Goal: Task Accomplishment & Management: Use online tool/utility

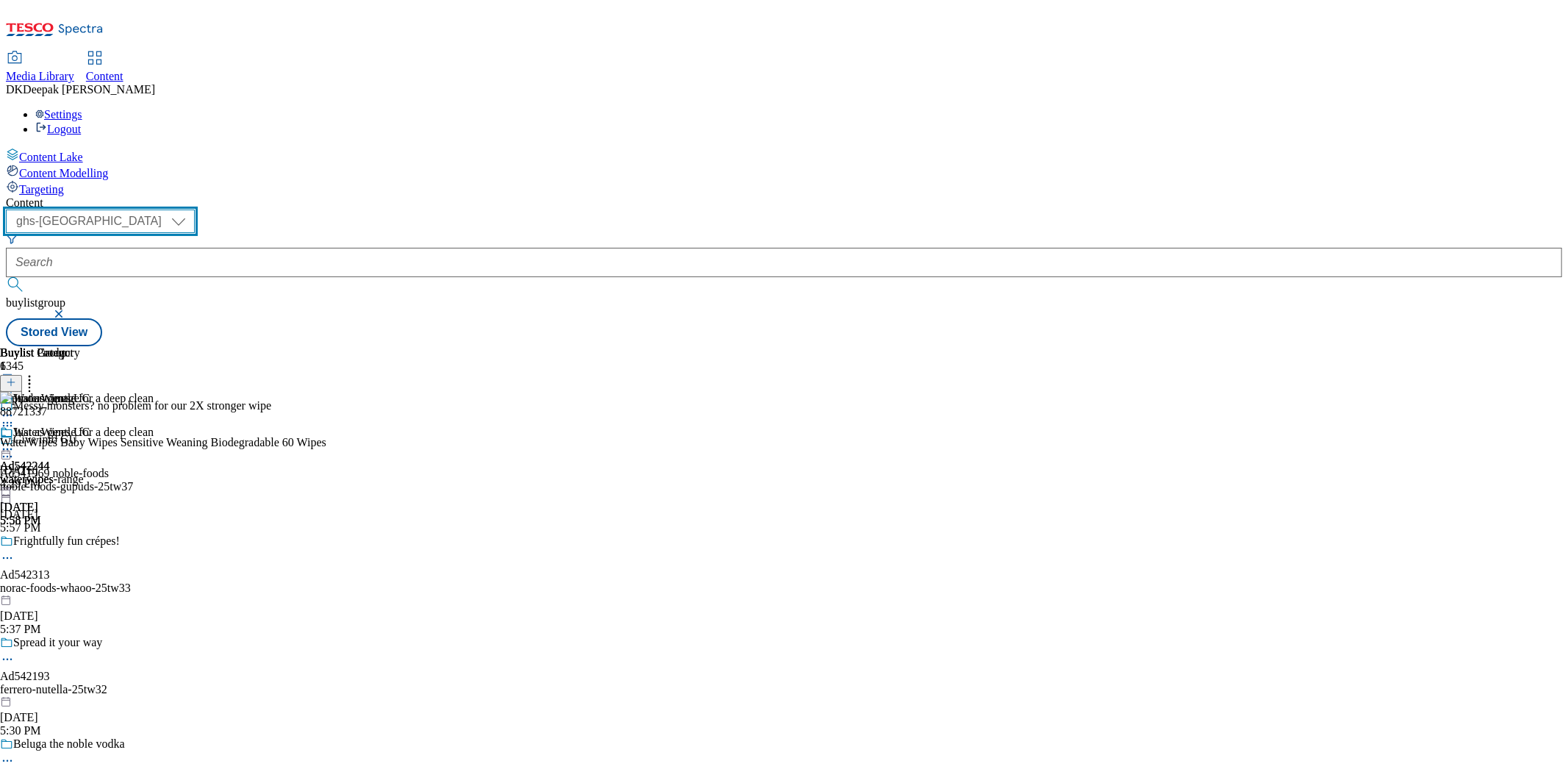
drag, startPoint x: 0, startPoint y: 0, endPoint x: 253, endPoint y: 123, distance: 281.3
click at [195, 209] on select "ghs-roi ghs-uk" at bounding box center [100, 221] width 189 height 24
select select "ghs-roi"
click at [191, 209] on select "ghs-roi ghs-uk" at bounding box center [100, 221] width 189 height 24
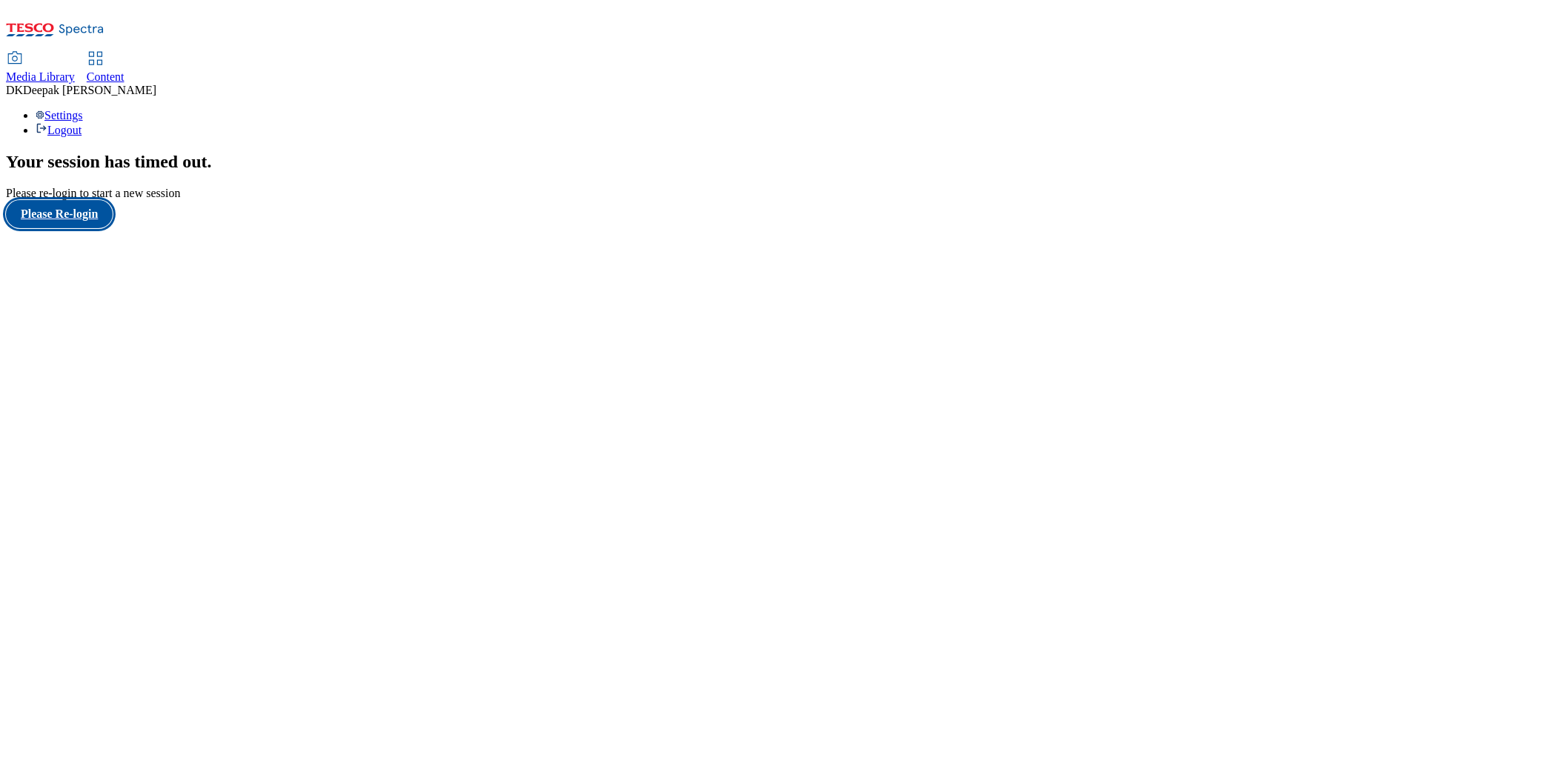
click at [113, 228] on button "Please Re-login" at bounding box center [58, 214] width 106 height 28
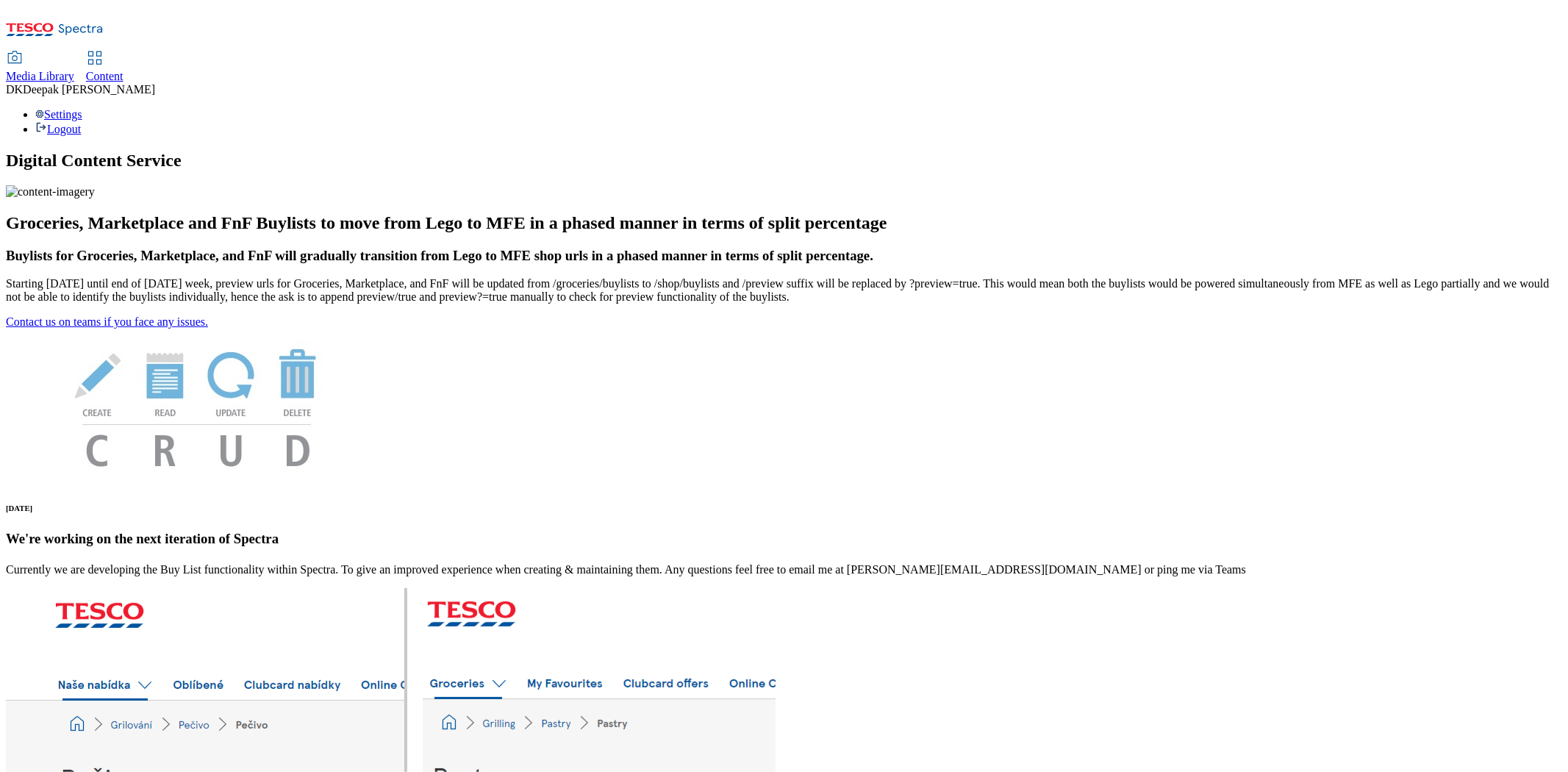
click at [124, 69] on span "Content" at bounding box center [104, 75] width 37 height 12
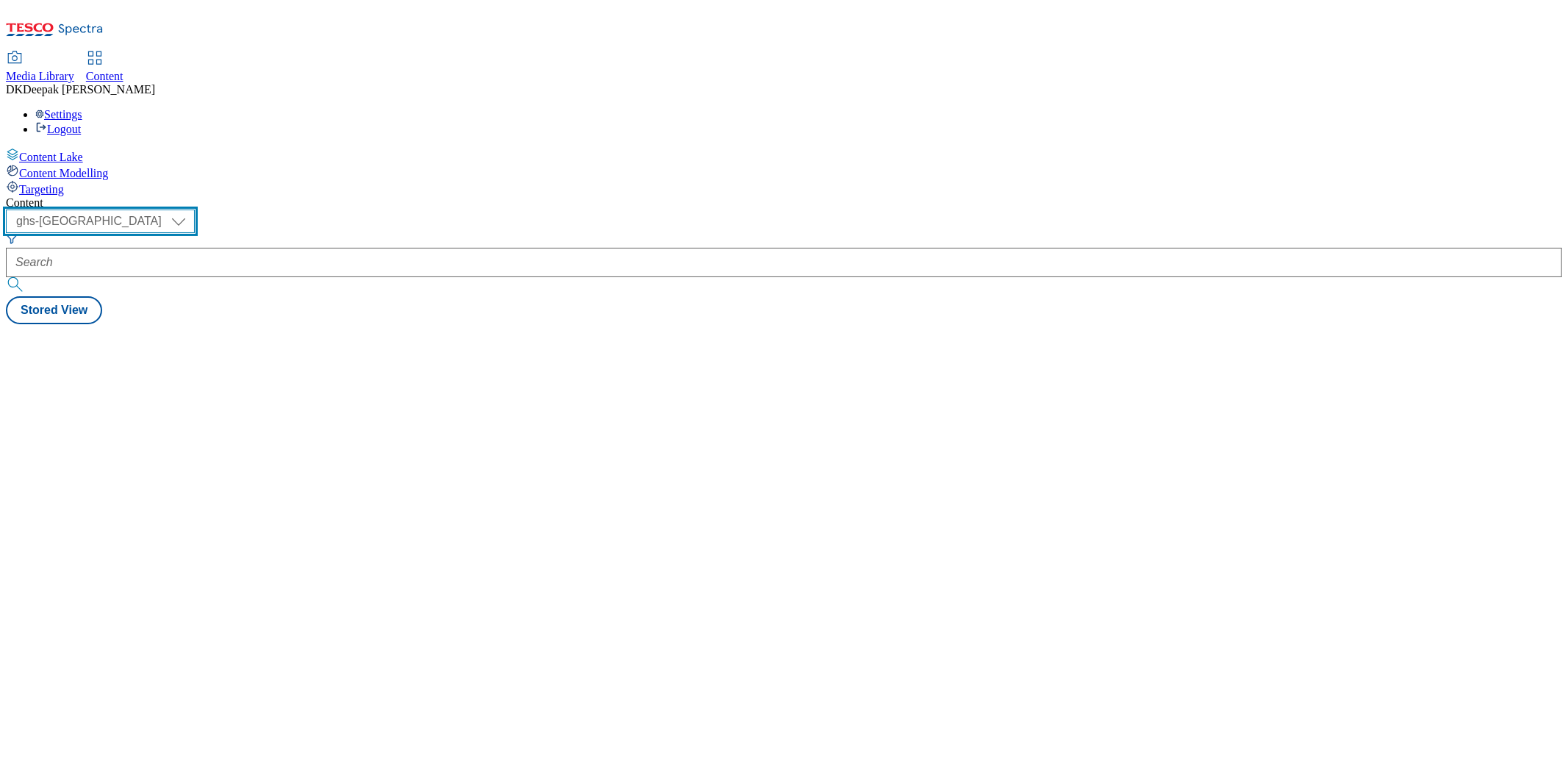
click at [195, 209] on select "ghs-roi ghs-uk" at bounding box center [100, 221] width 189 height 24
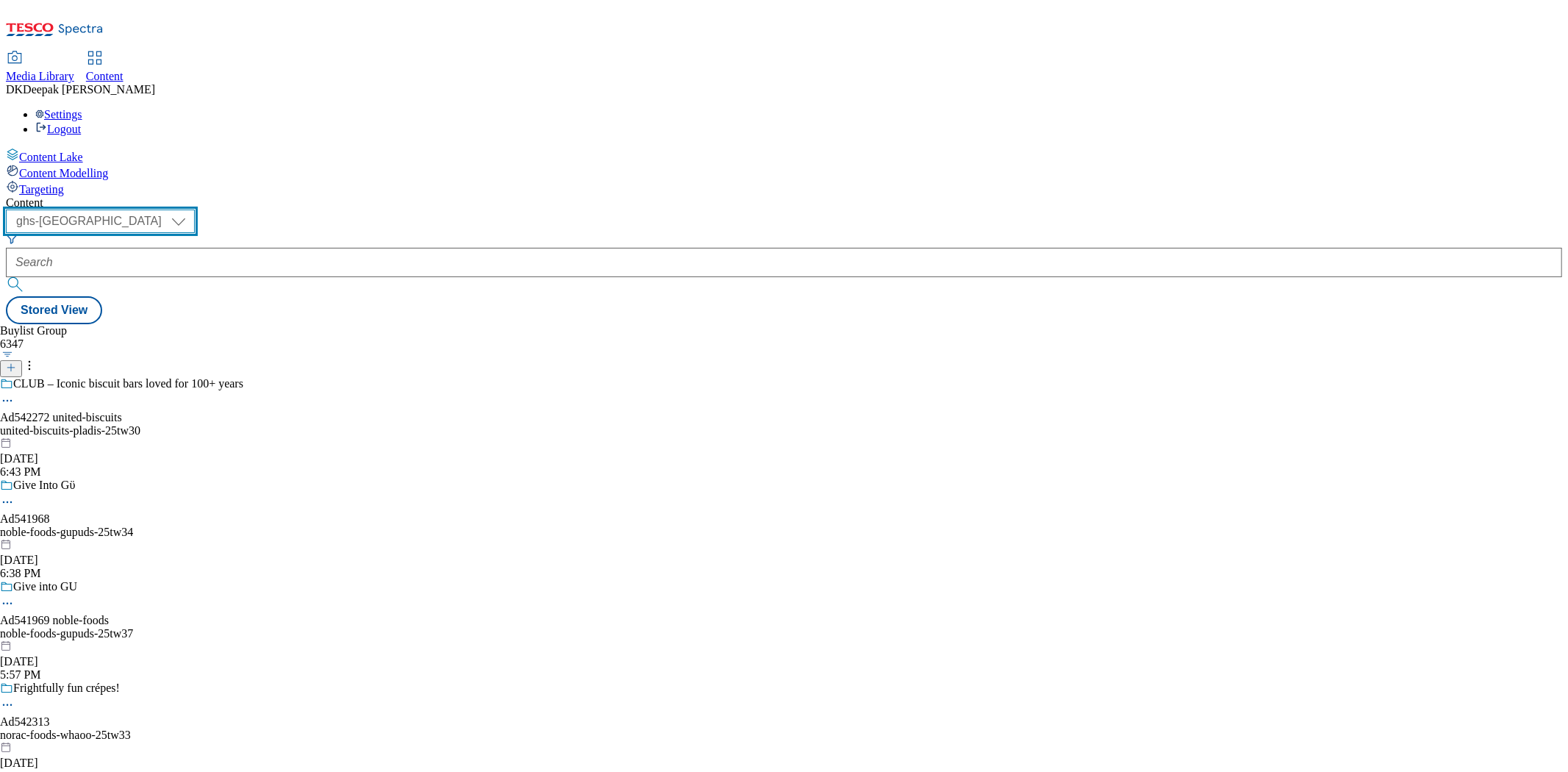
select select "ghs-roi"
click at [191, 209] on select "ghs-roi ghs-uk" at bounding box center [100, 221] width 189 height 24
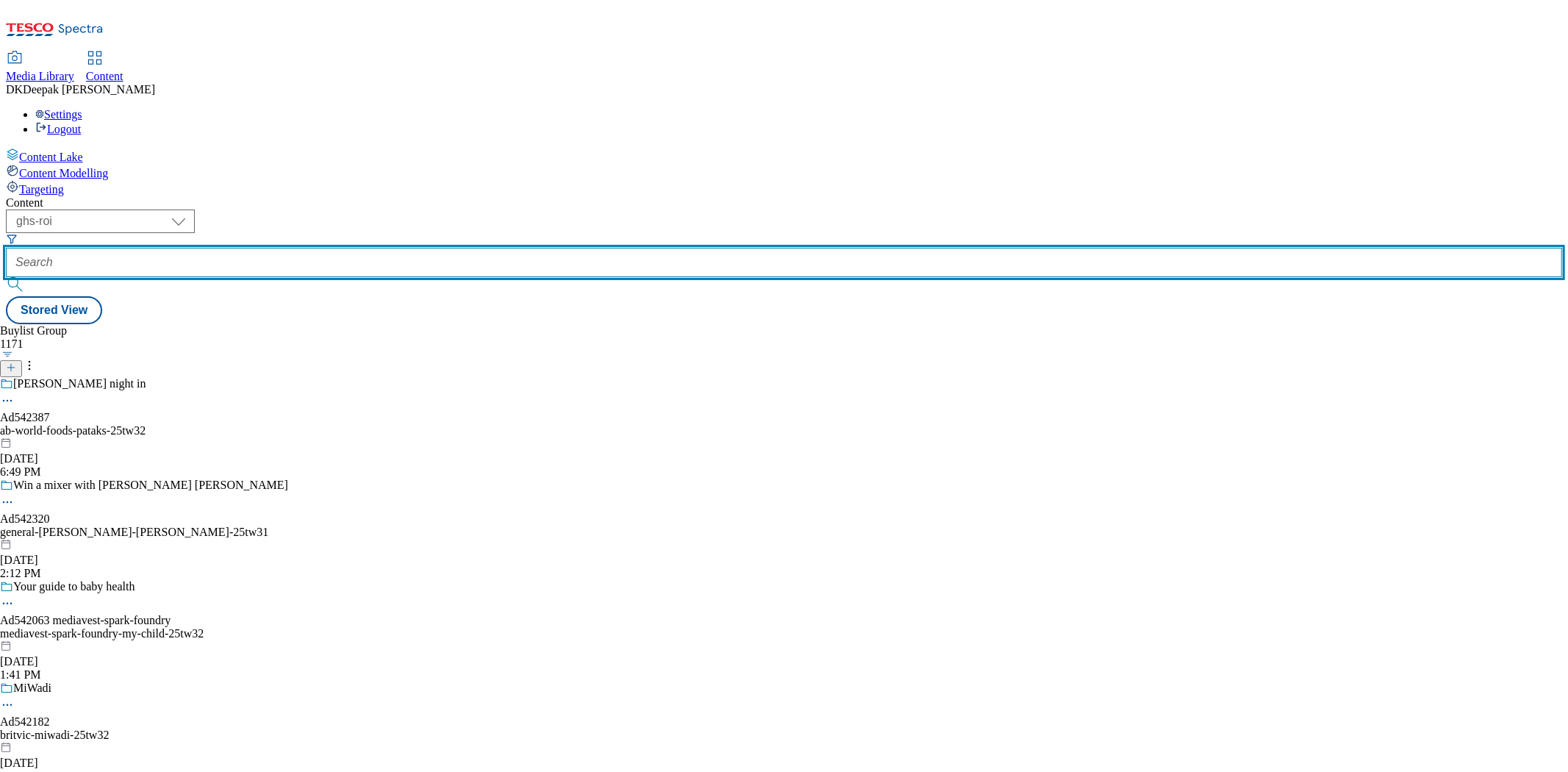
click at [340, 248] on input "text" at bounding box center [784, 262] width 1557 height 29
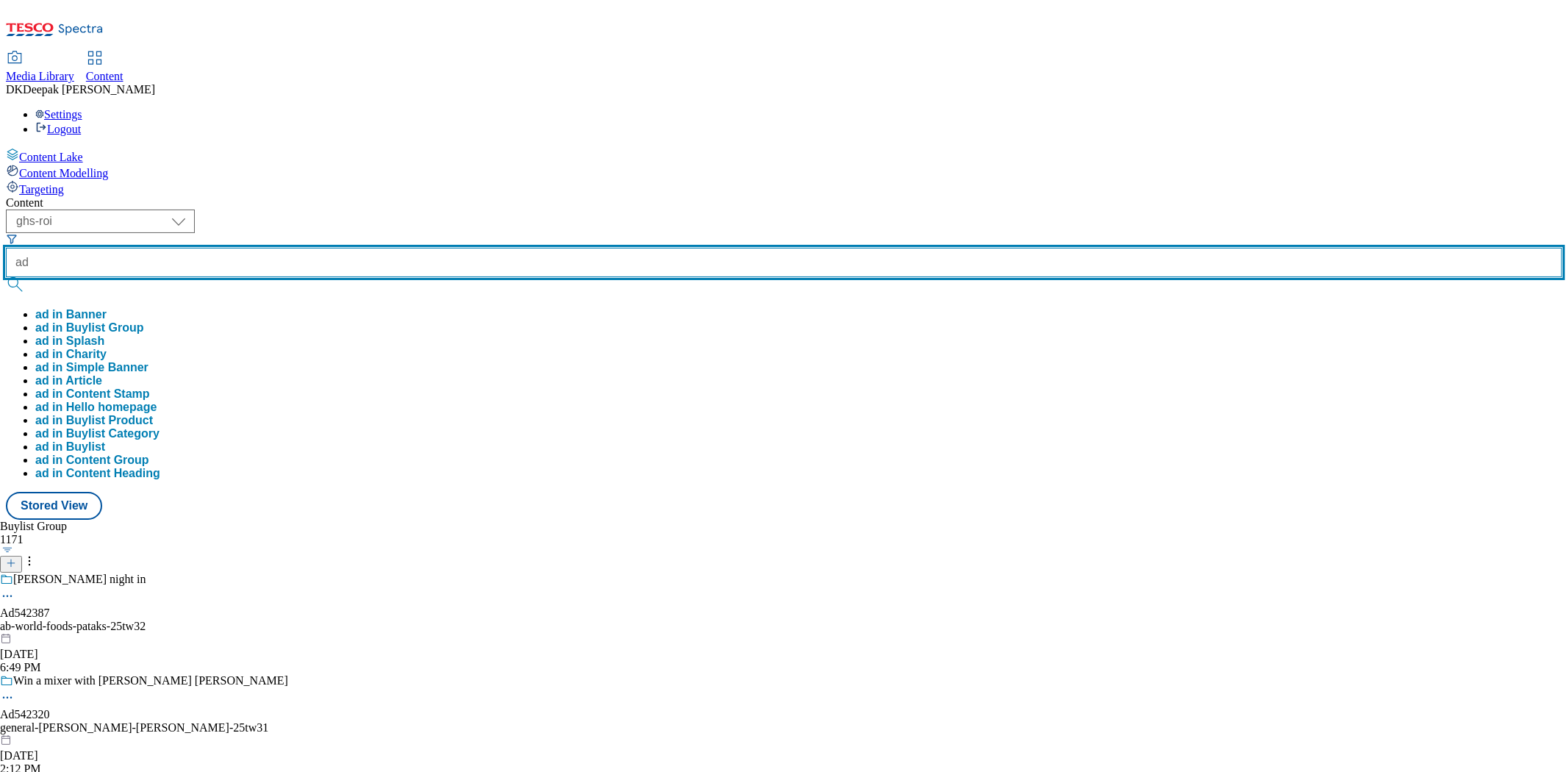
paste input "V"
paste input "542387"
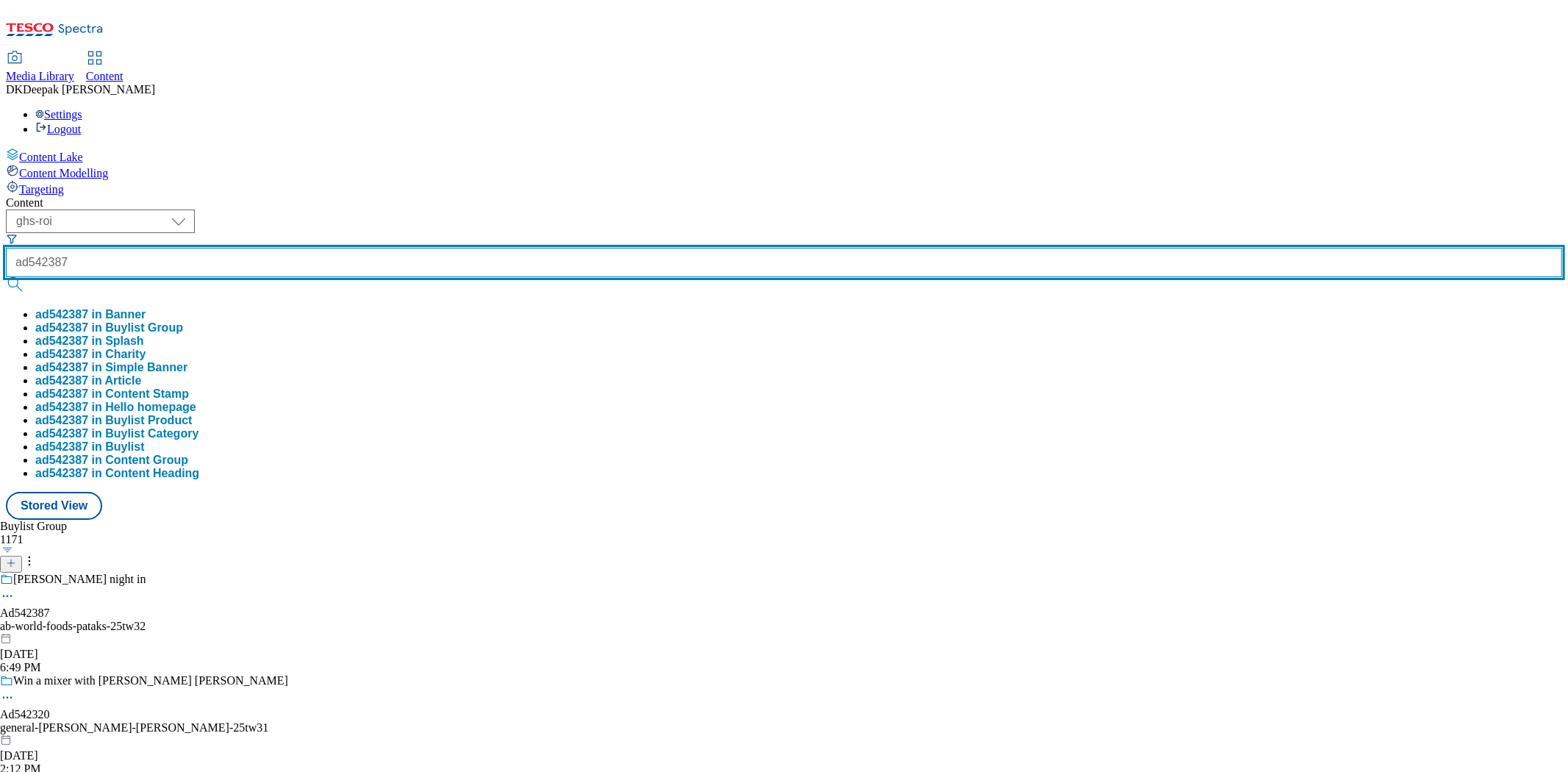
type input "ad542387"
click at [6, 277] on button "submit" at bounding box center [16, 283] width 21 height 14
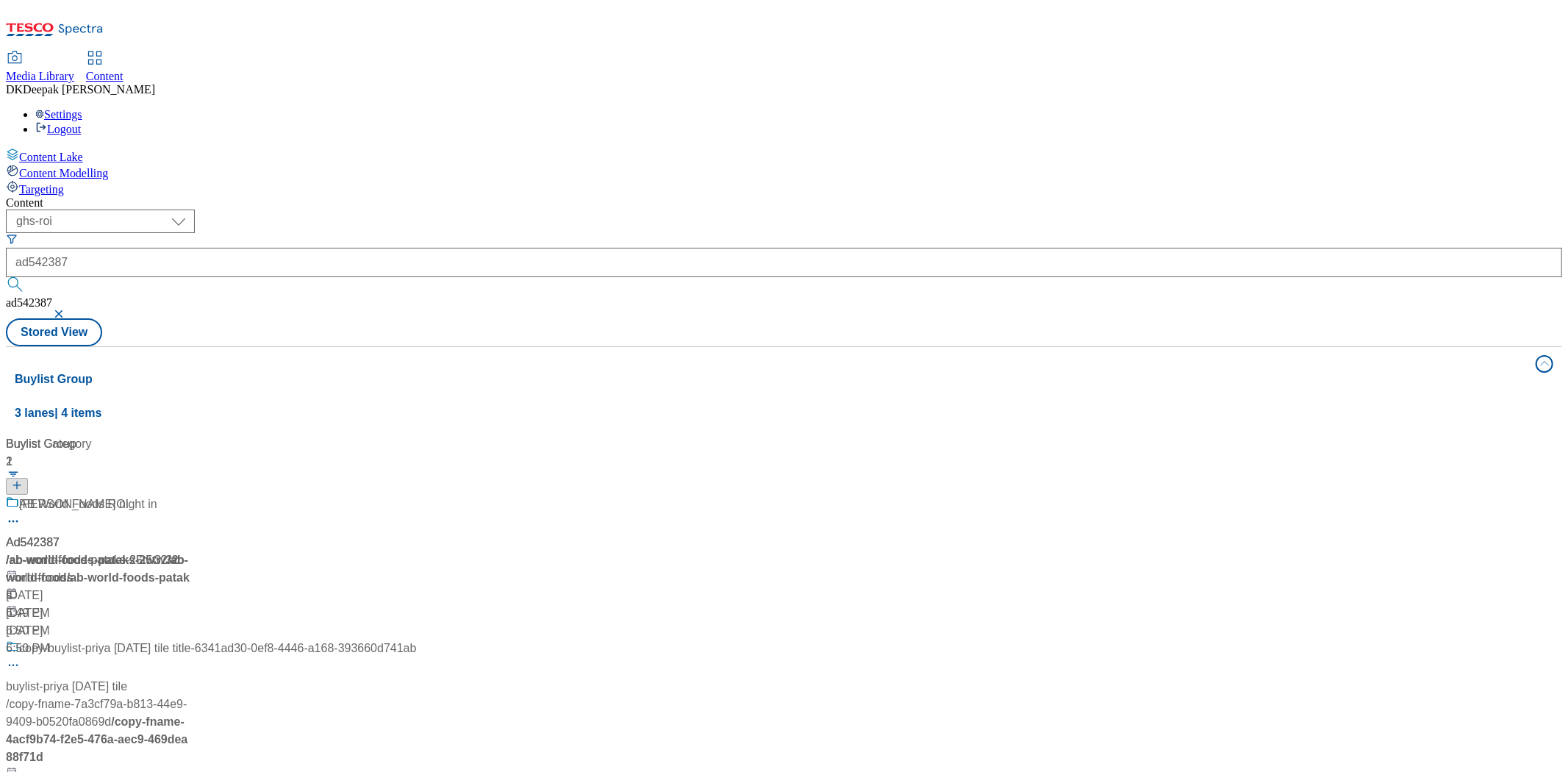
click at [256, 551] on div "/ ab-world-foods-pataks-25tw32 / ab-world-foods" at bounding box center [210, 569] width 410 height 35
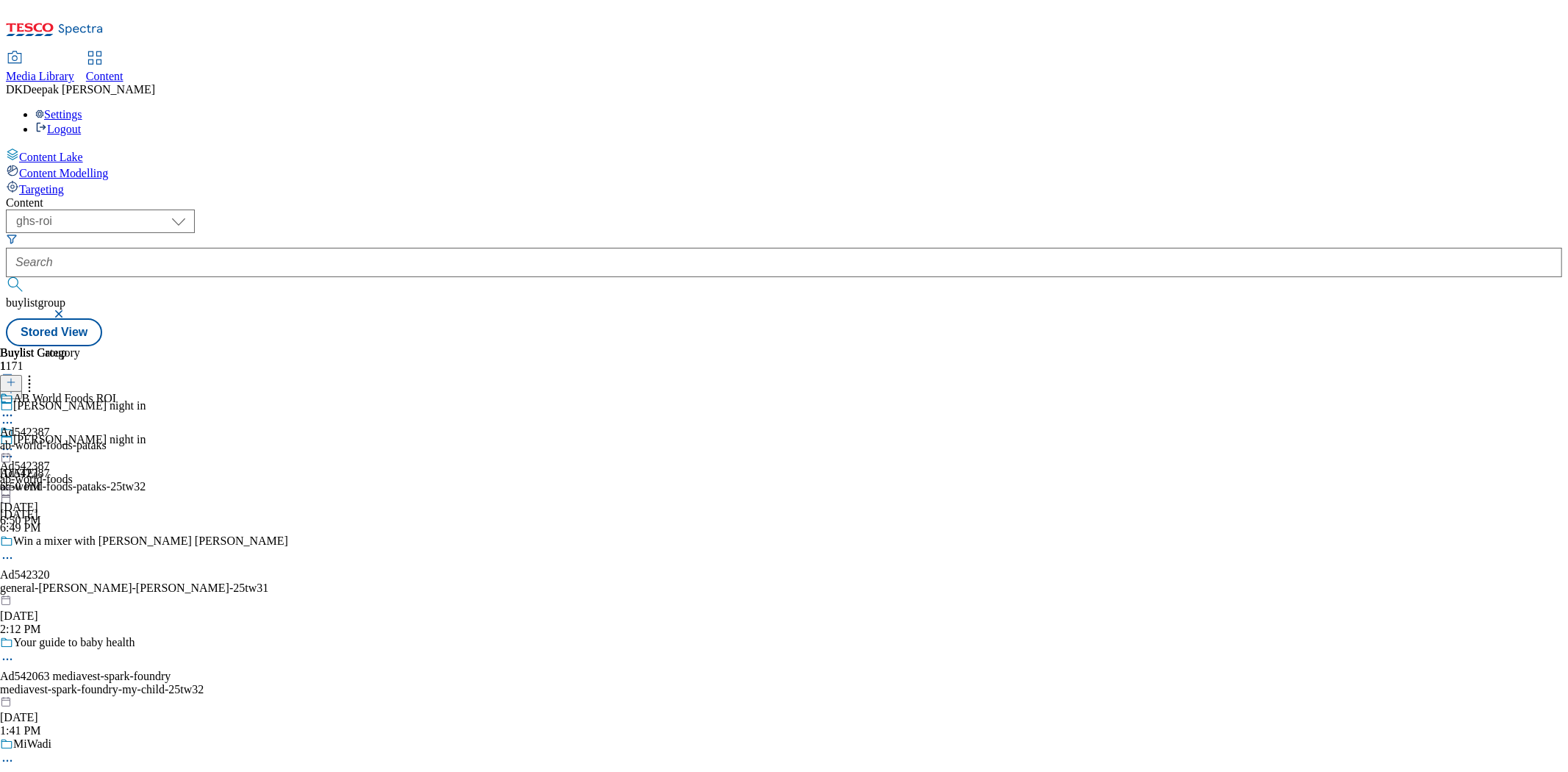
click at [9, 455] on circle at bounding box center [8, 456] width 2 height 2
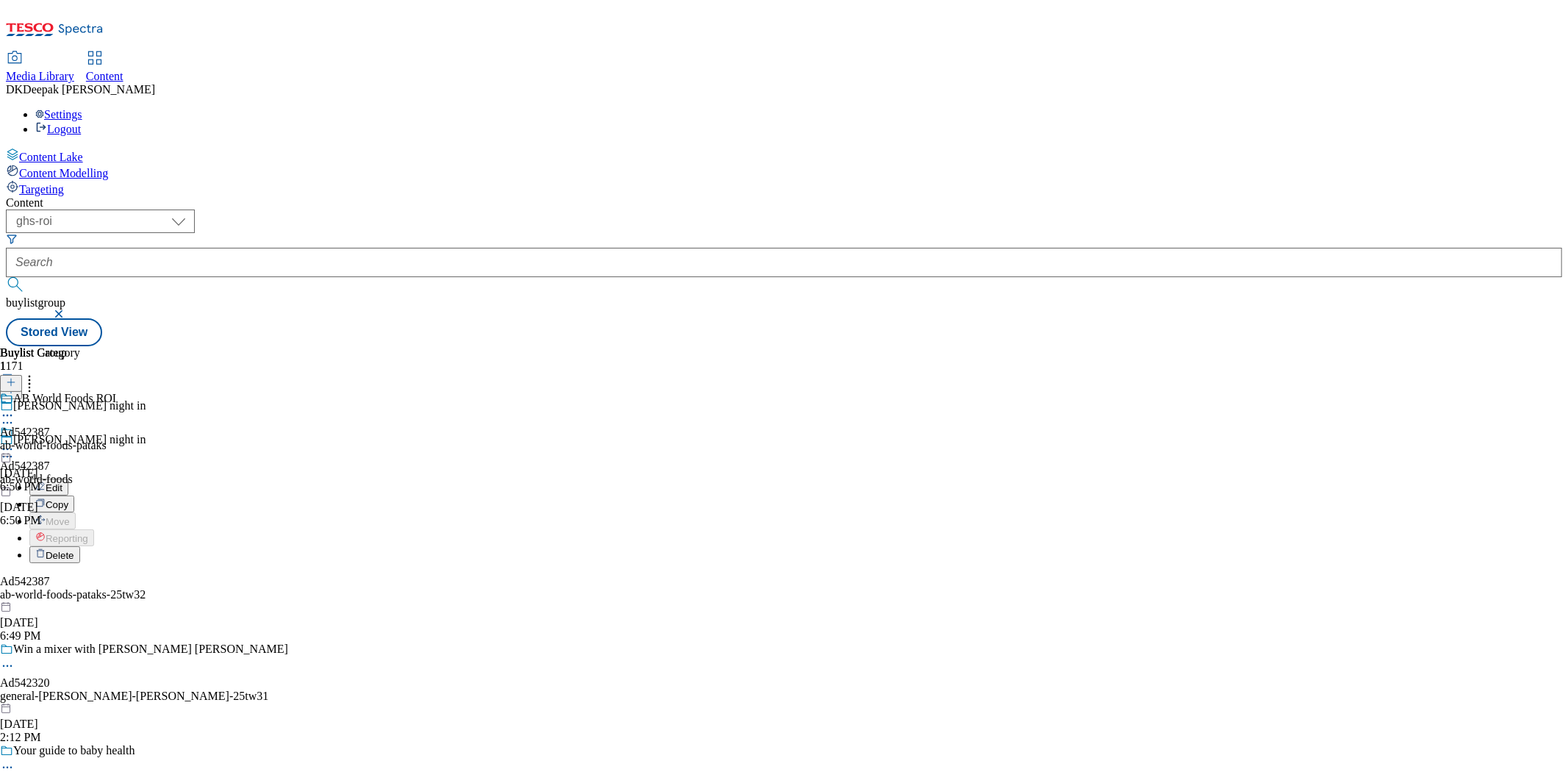
click at [68, 478] on button "Edit" at bounding box center [48, 487] width 39 height 17
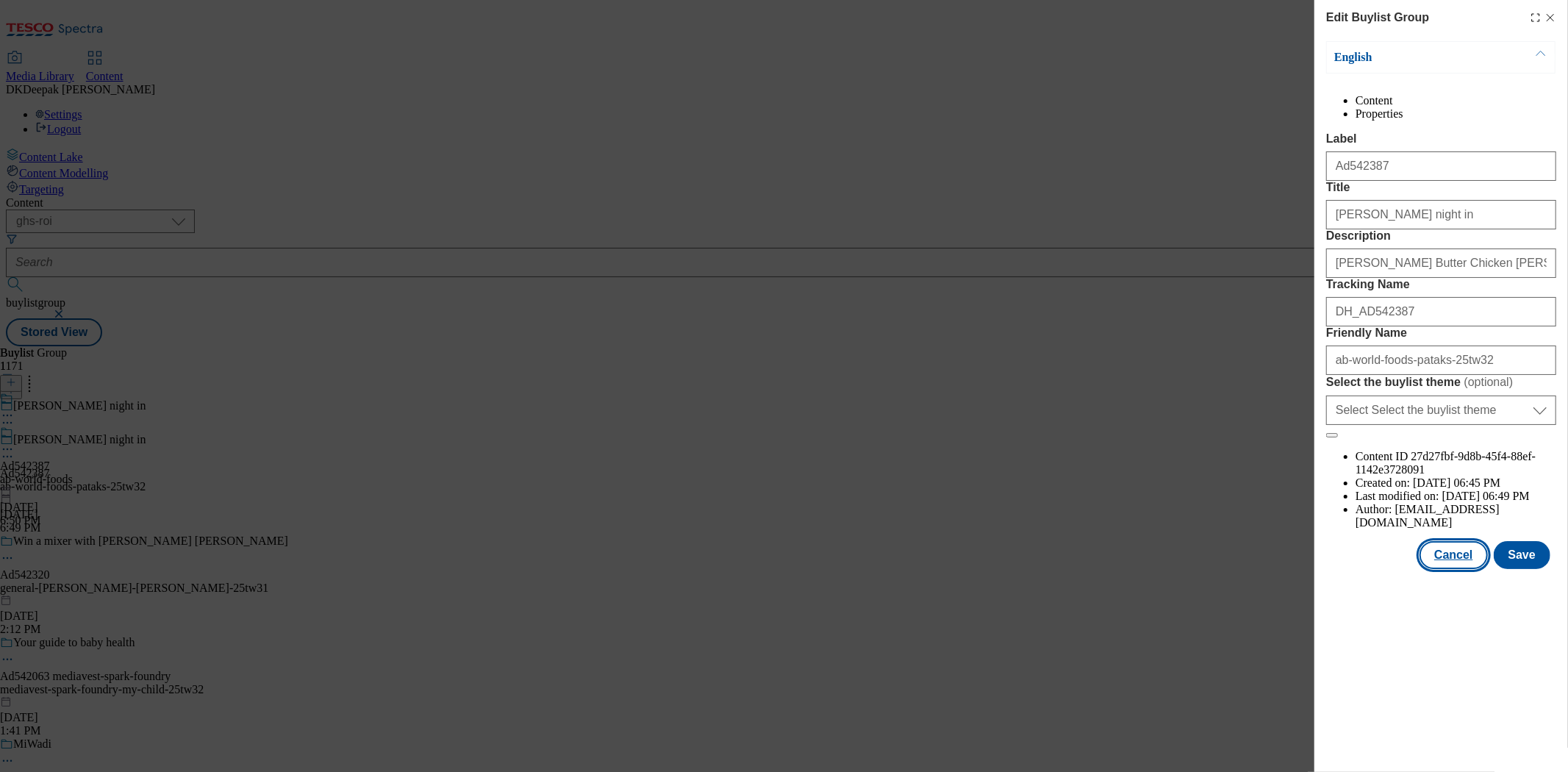
click at [1472, 569] on button "Cancel" at bounding box center [1453, 554] width 68 height 28
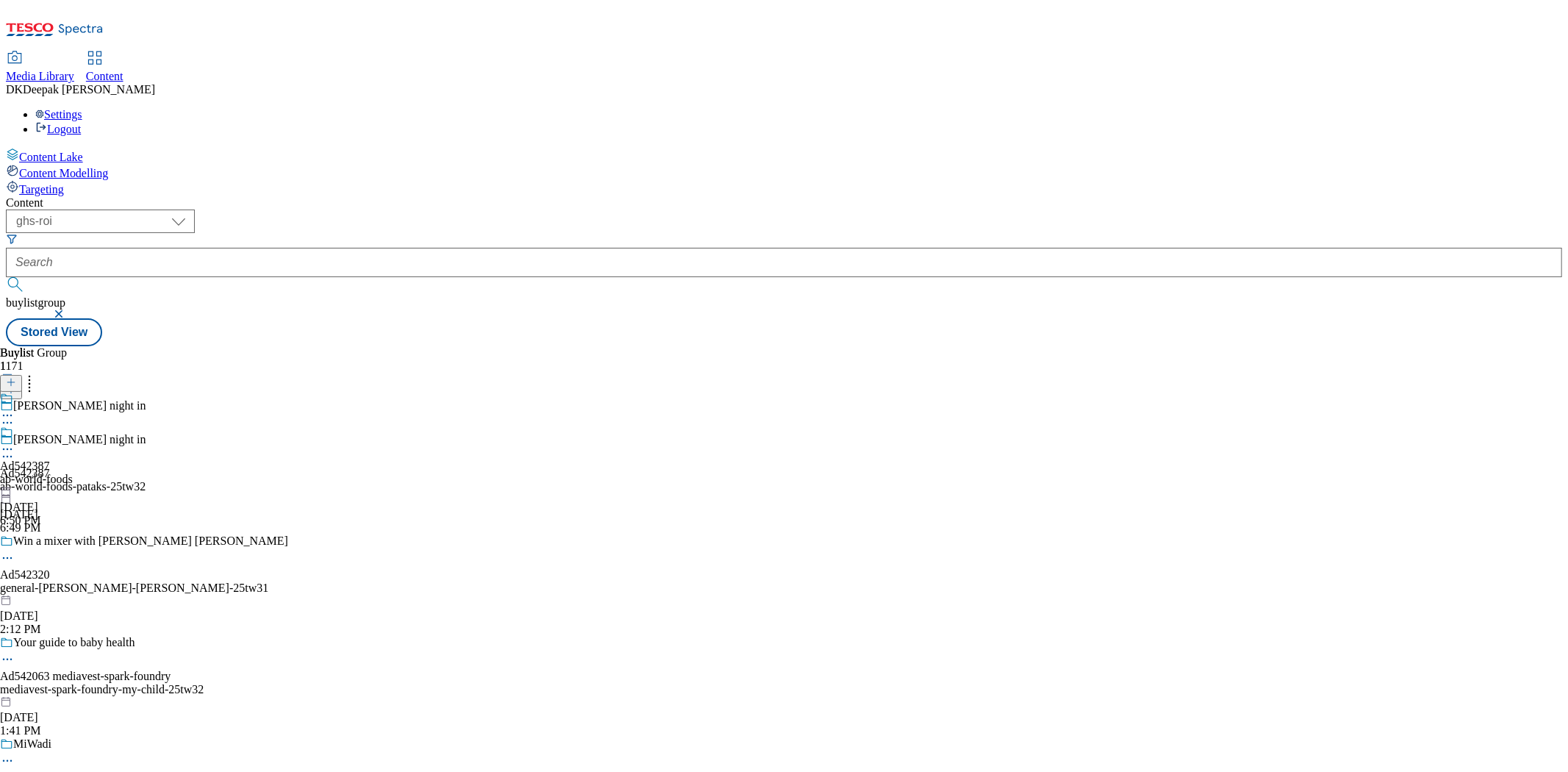
click at [73, 473] on div "ab-world-foods" at bounding box center [36, 479] width 73 height 13
click at [14, 442] on icon at bounding box center [7, 449] width 14 height 14
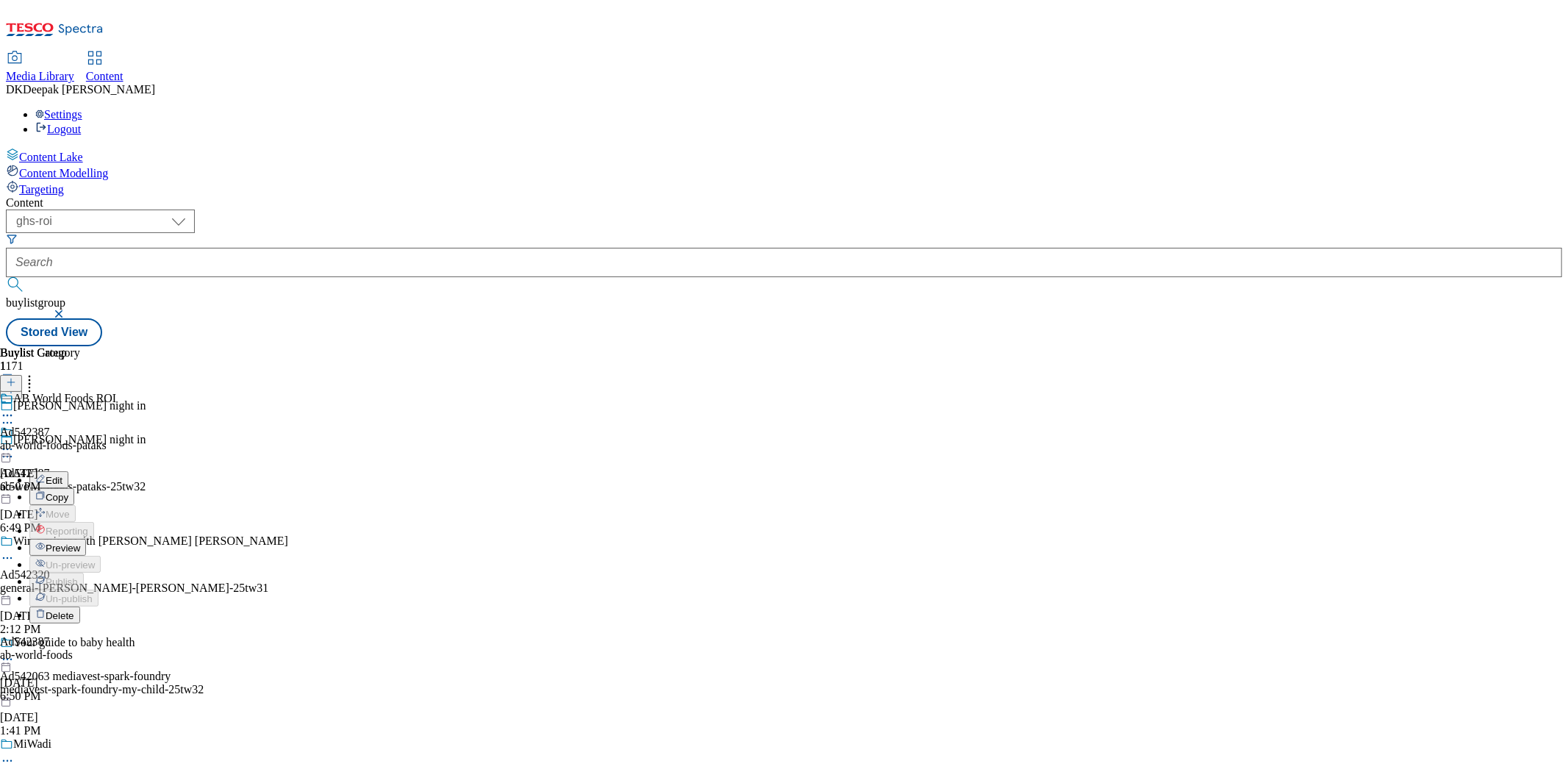
click at [68, 472] on button "Edit" at bounding box center [48, 480] width 39 height 17
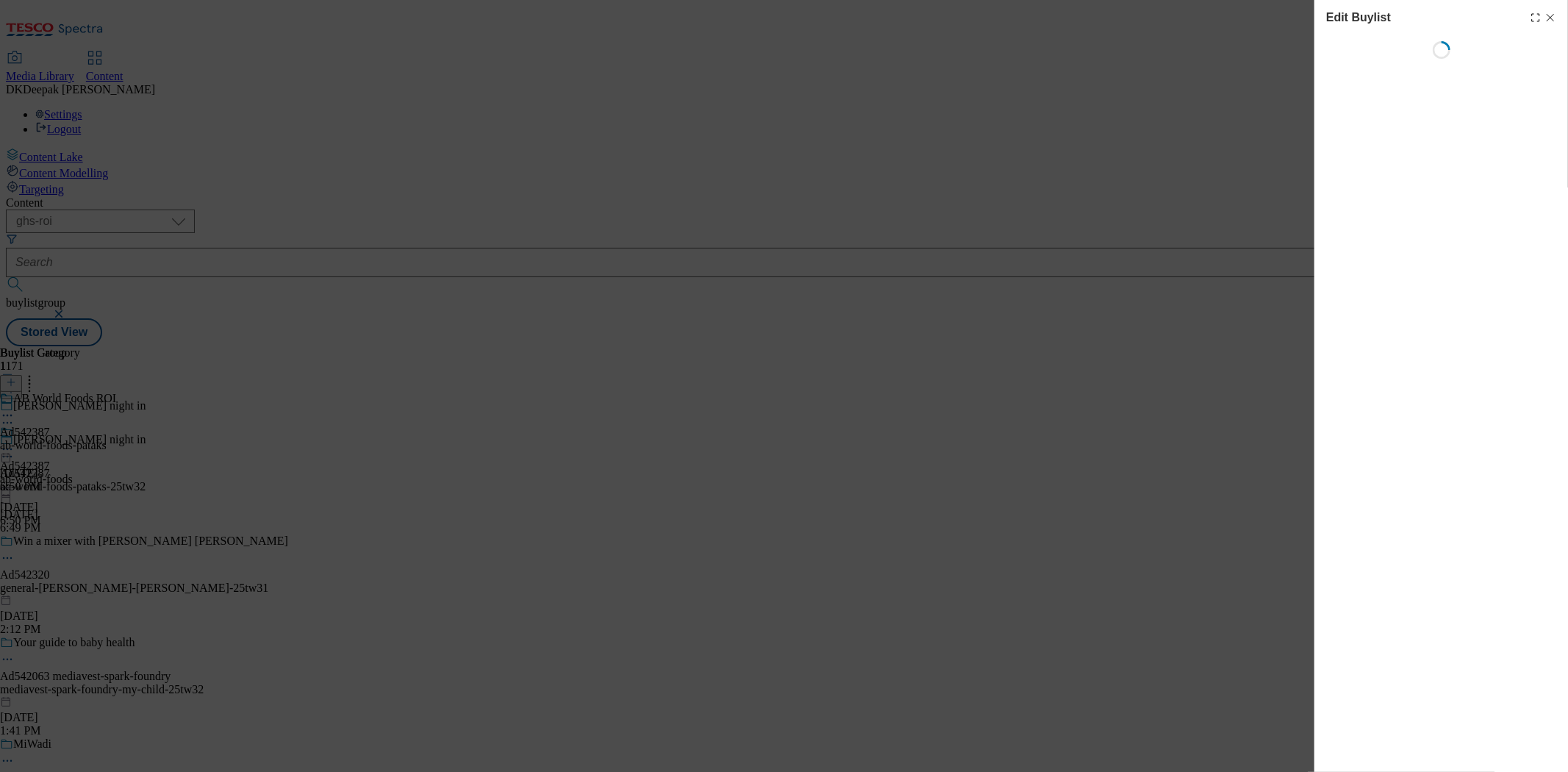
select select "tactical"
select select "supplier funded short term 1-3 weeks"
select select "dunnhumby"
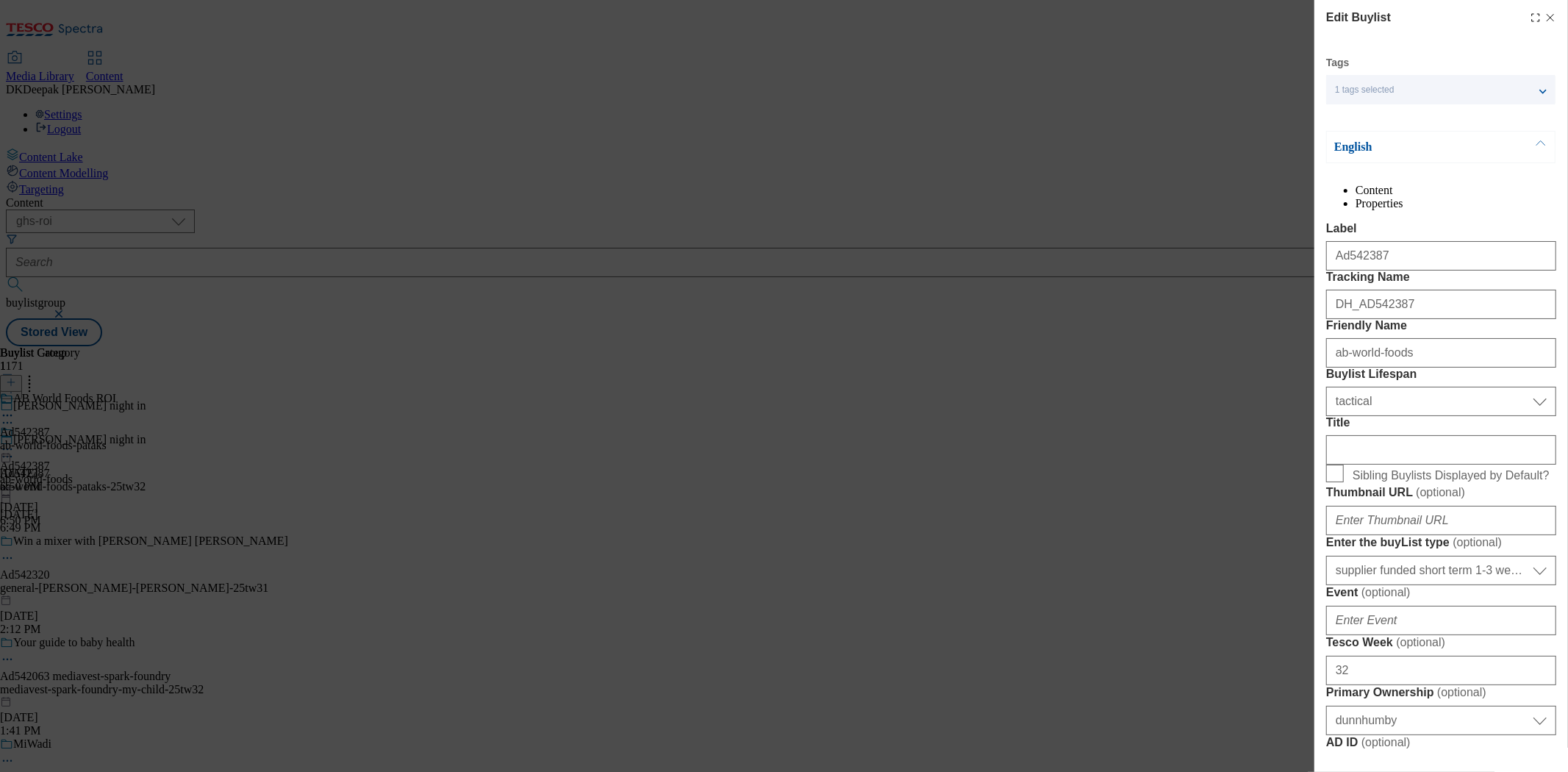
select select "Banner"
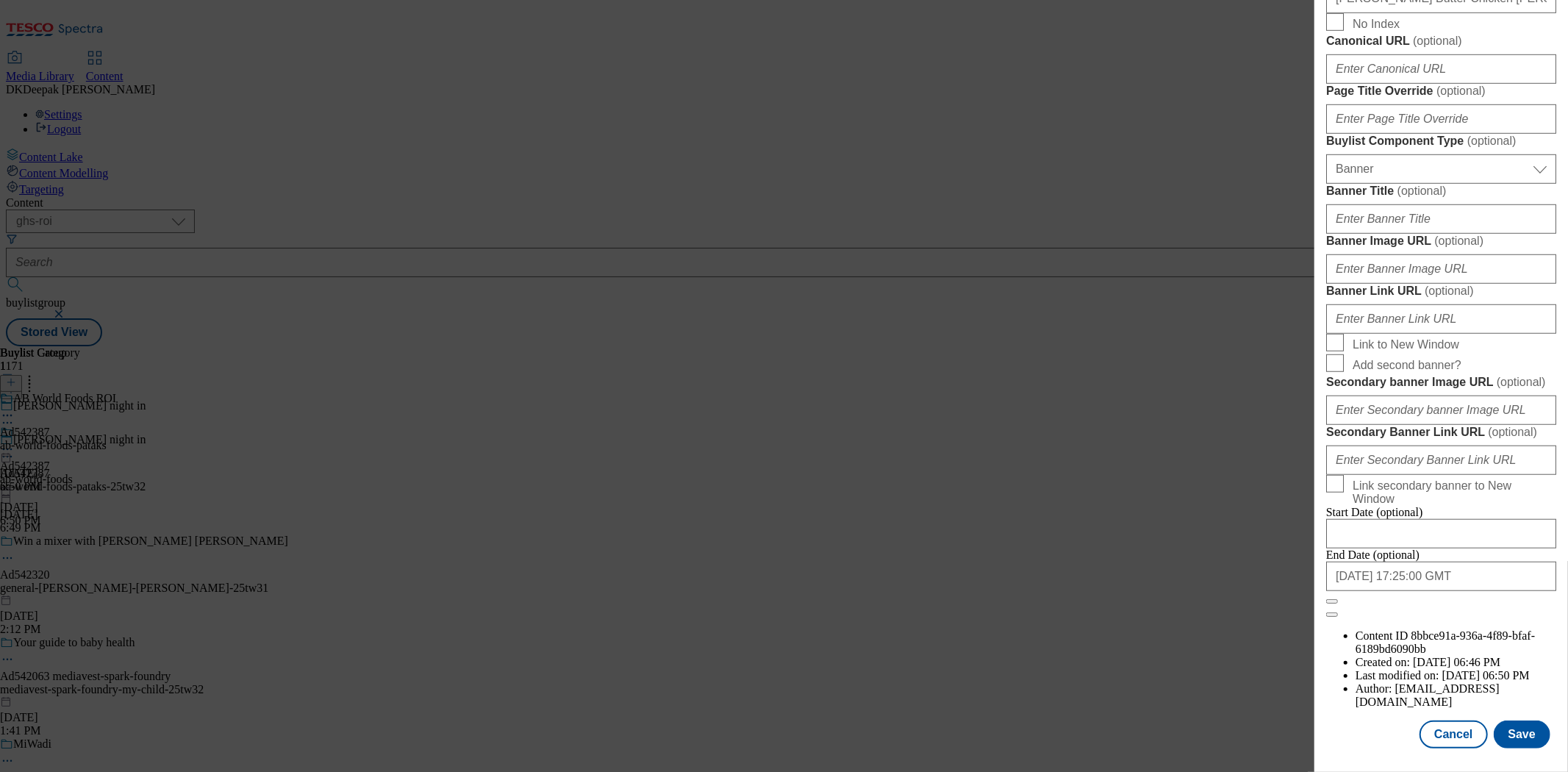
scroll to position [1376, 0]
click at [1446, 724] on button "Cancel" at bounding box center [1453, 734] width 68 height 28
select select "tactical"
select select "supplier funded short term 1-3 weeks"
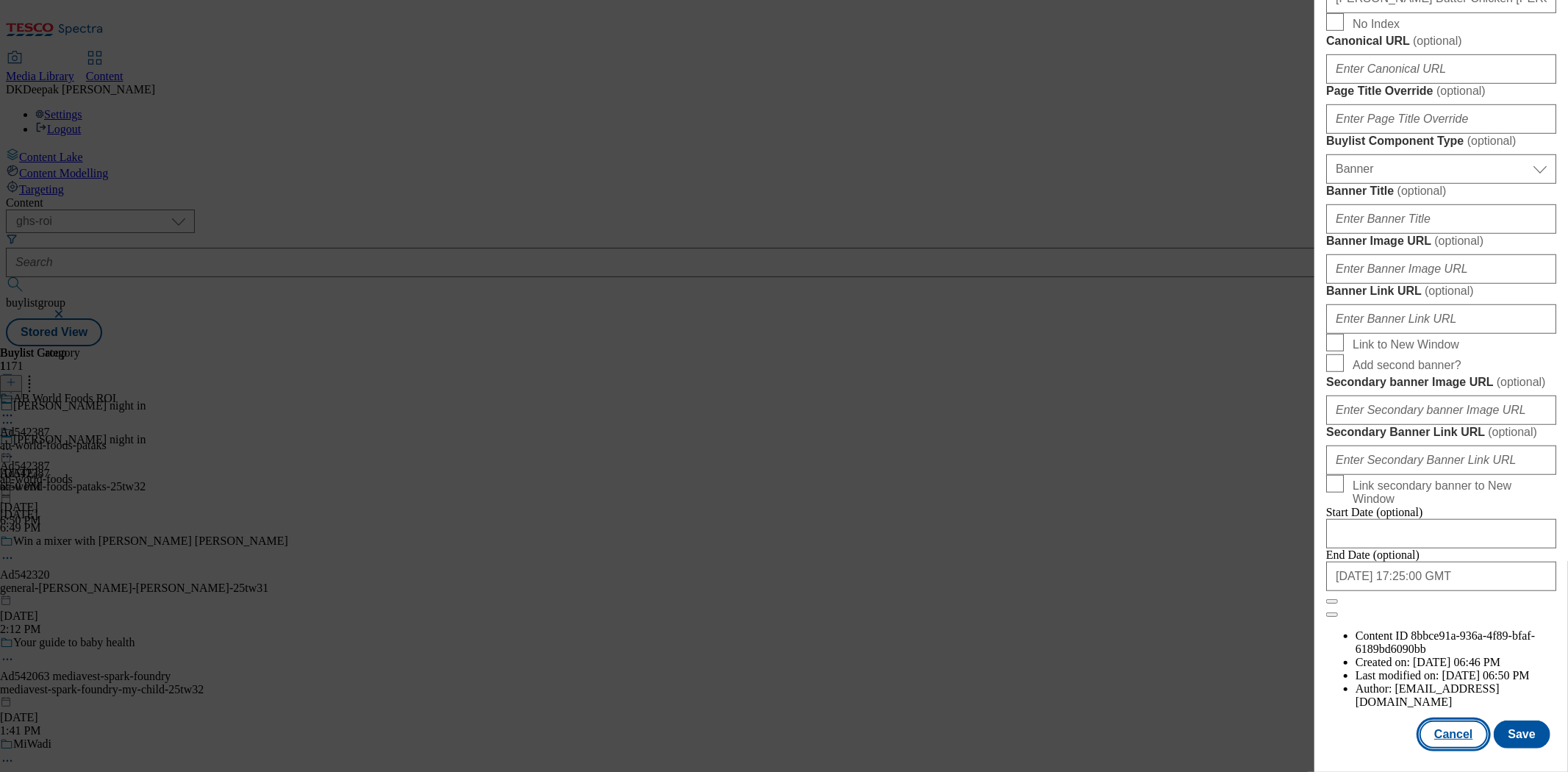
select select "dunnhumby"
select select "Banner"
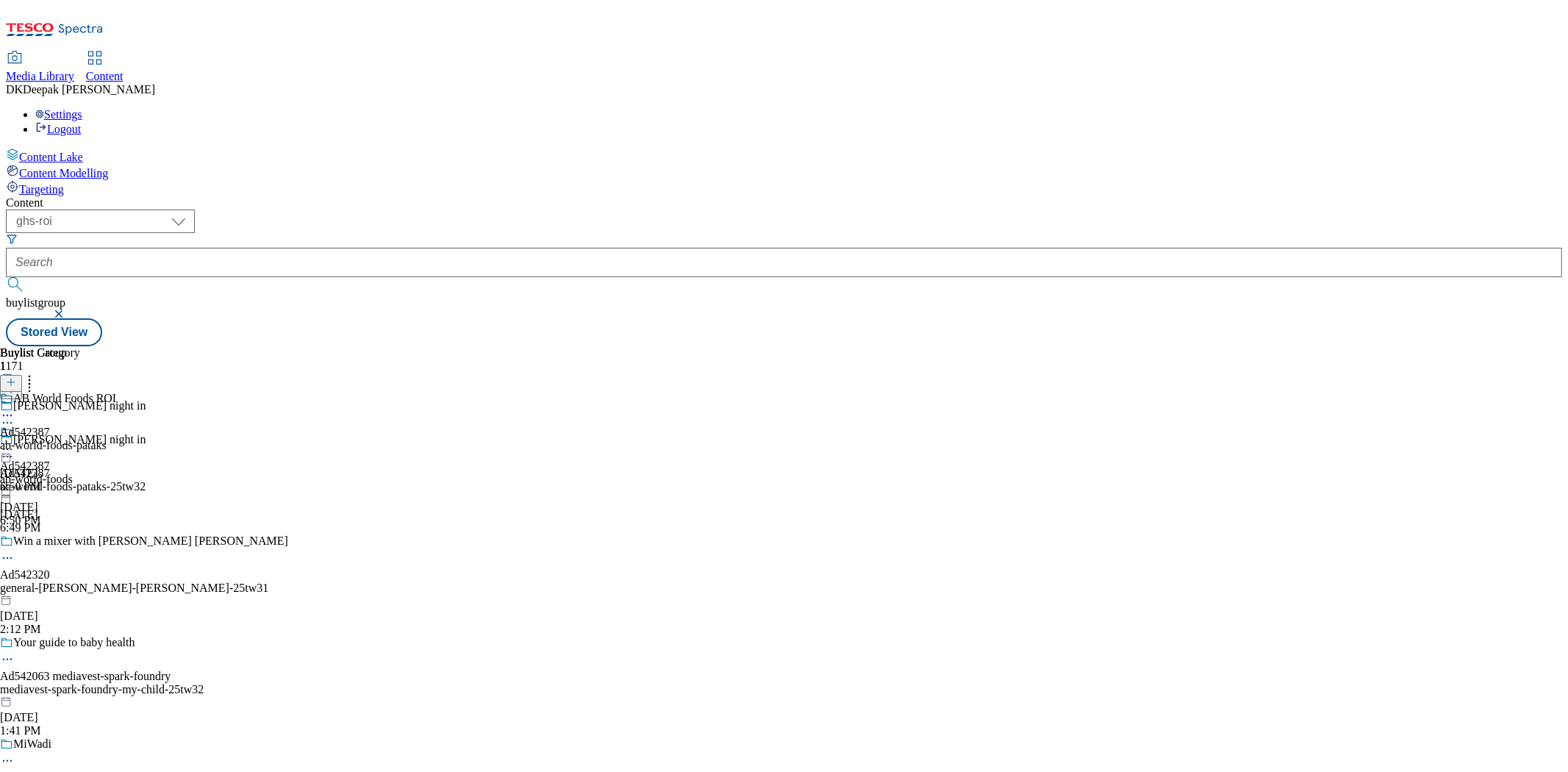
click at [116, 392] on div "AB World Foods ROI Ad542387 ab-world-foods-pataks Sep 24, 2025 6:50 PM" at bounding box center [58, 442] width 116 height 102
click at [116, 426] on div "AB World Foods ROI Ad542387 ab-world-foods-pataks Sep 24, 2025 6:50 PM" at bounding box center [58, 476] width 116 height 102
click at [14, 442] on icon at bounding box center [7, 449] width 14 height 14
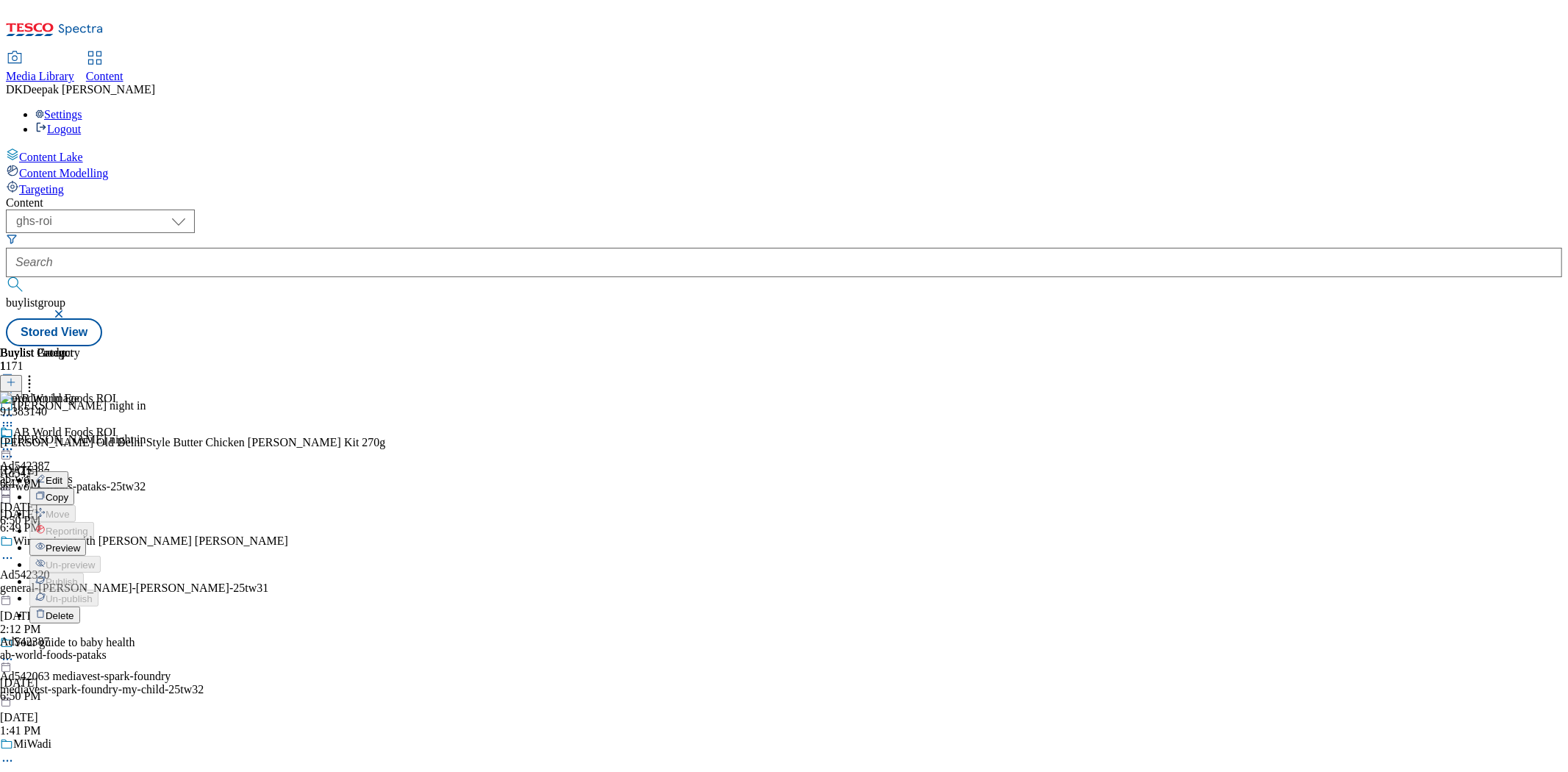
click at [86, 539] on button "Preview" at bounding box center [58, 548] width 57 height 17
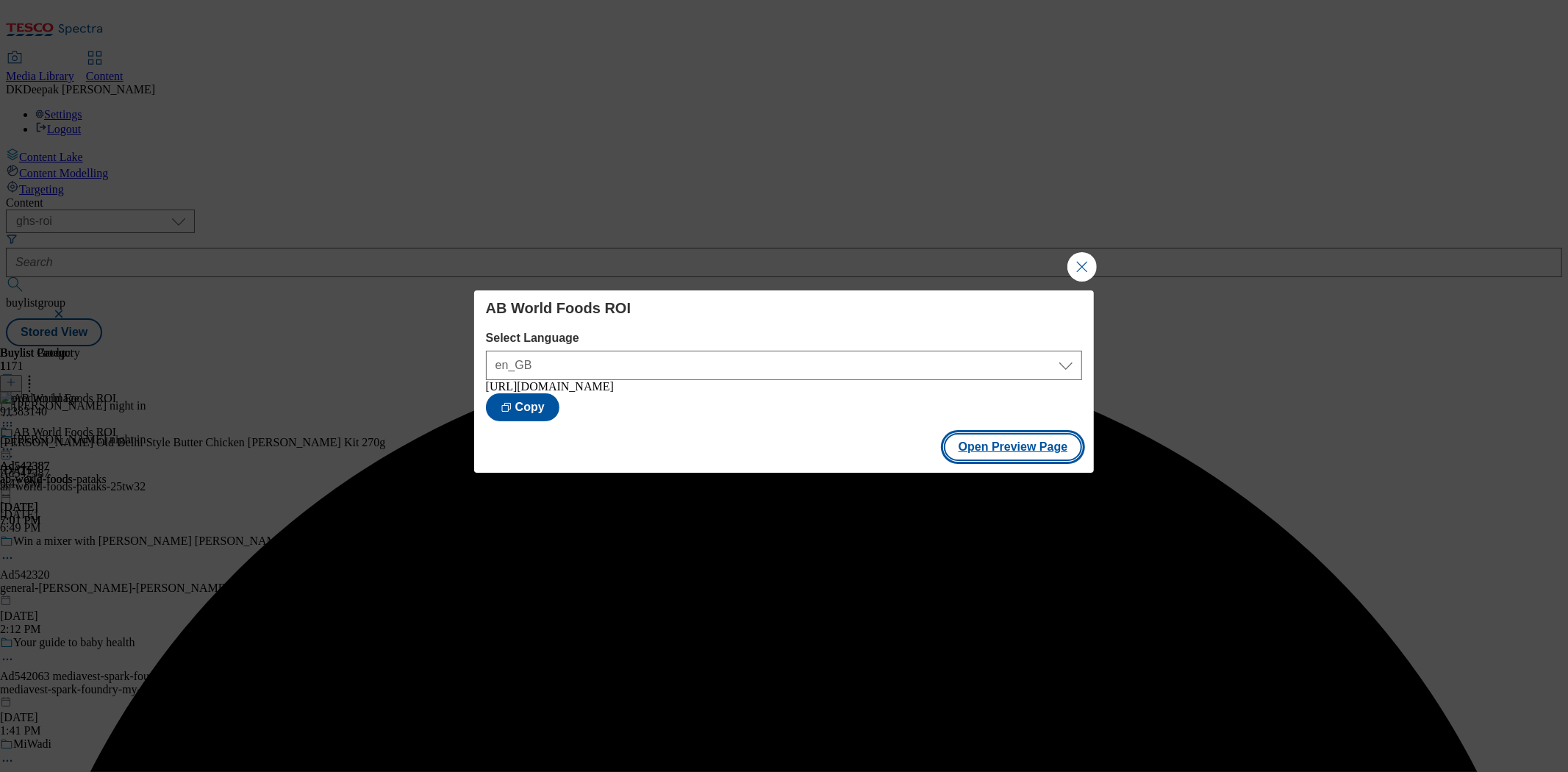
click at [1011, 461] on button "Open Preview Page" at bounding box center [1014, 446] width 139 height 28
click at [1083, 262] on button "Close Modal" at bounding box center [1082, 266] width 29 height 29
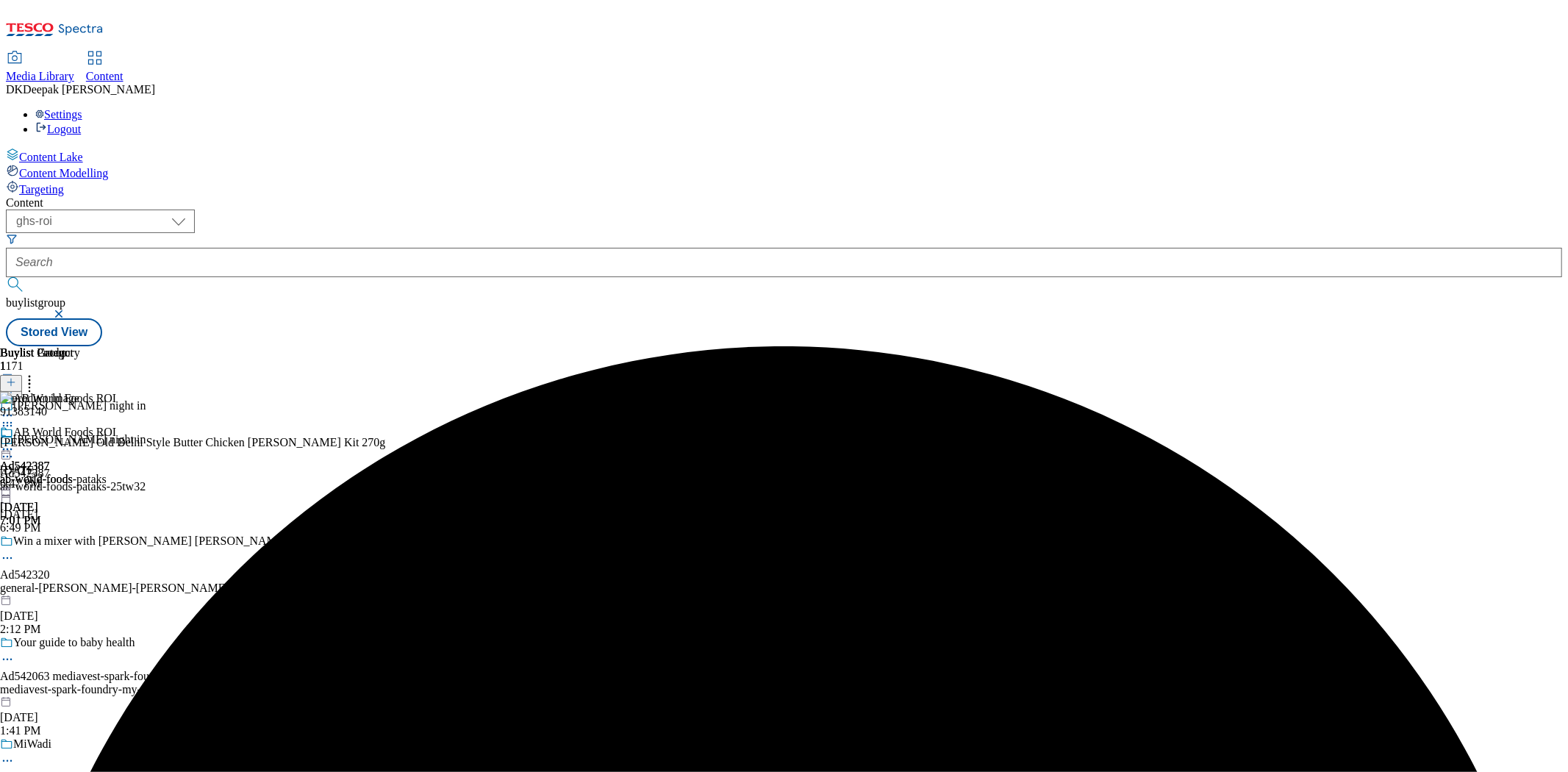
click at [14, 442] on icon at bounding box center [7, 449] width 14 height 14
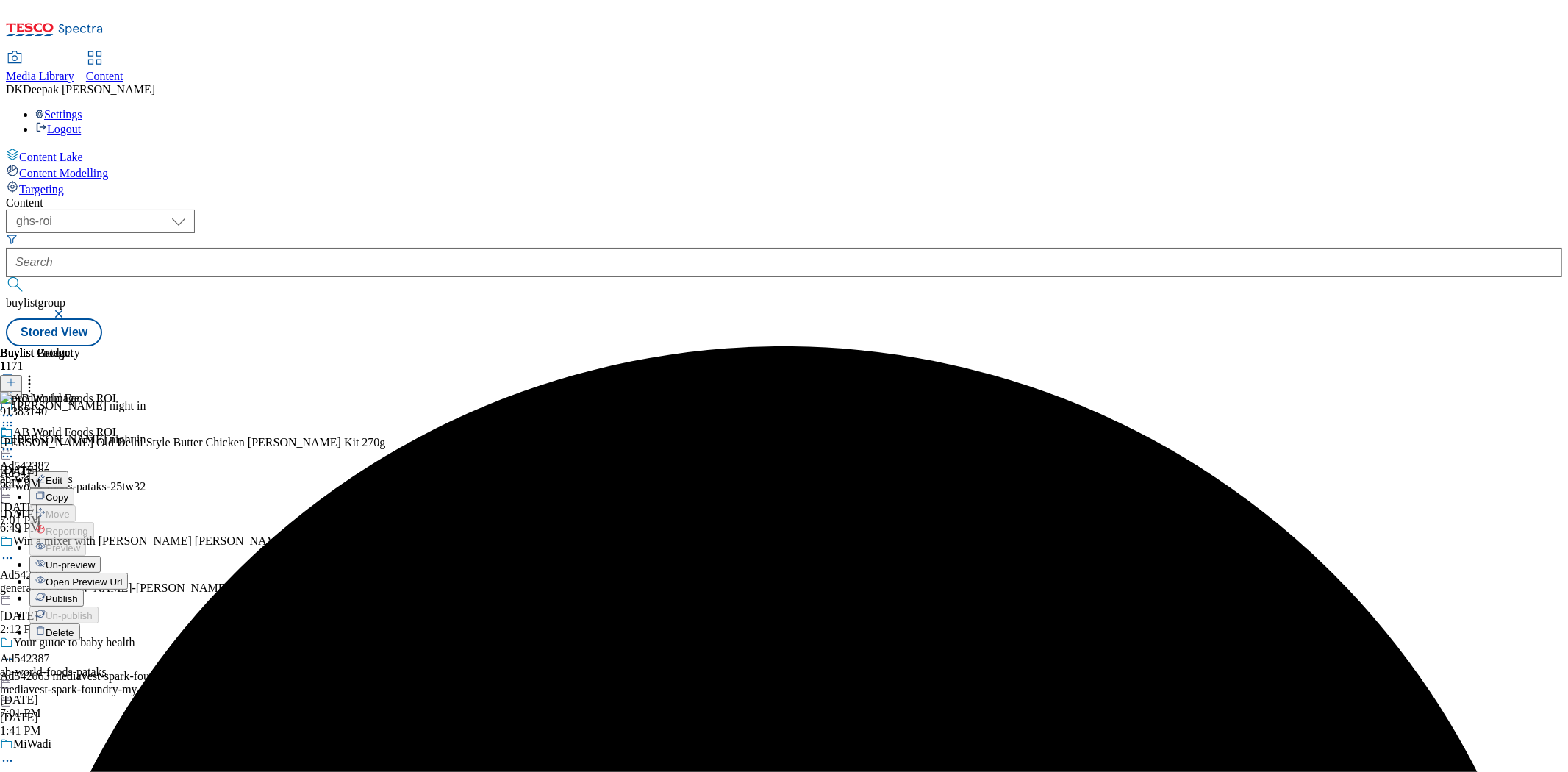
click at [84, 589] on button "Publish" at bounding box center [56, 598] width 54 height 17
